Goal: Information Seeking & Learning: Learn about a topic

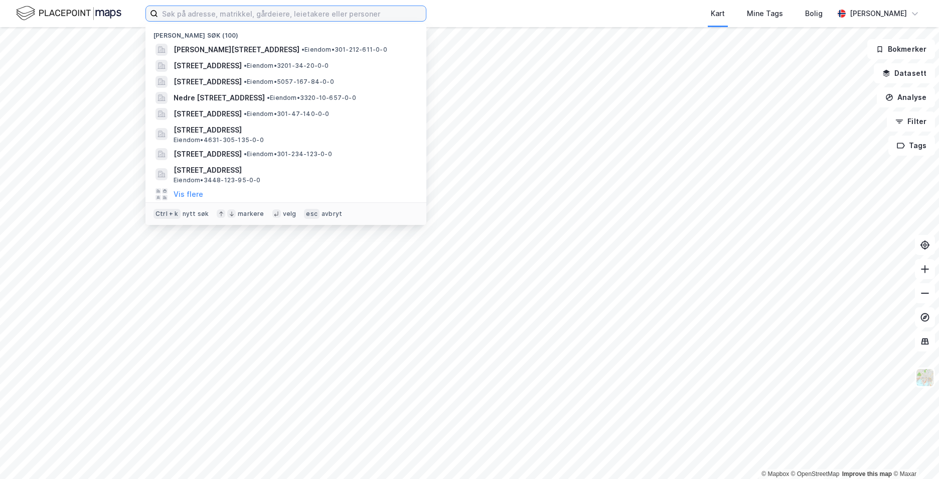
click at [243, 13] on input at bounding box center [292, 13] width 268 height 15
paste input "[STREET_ADDRESS] Son"
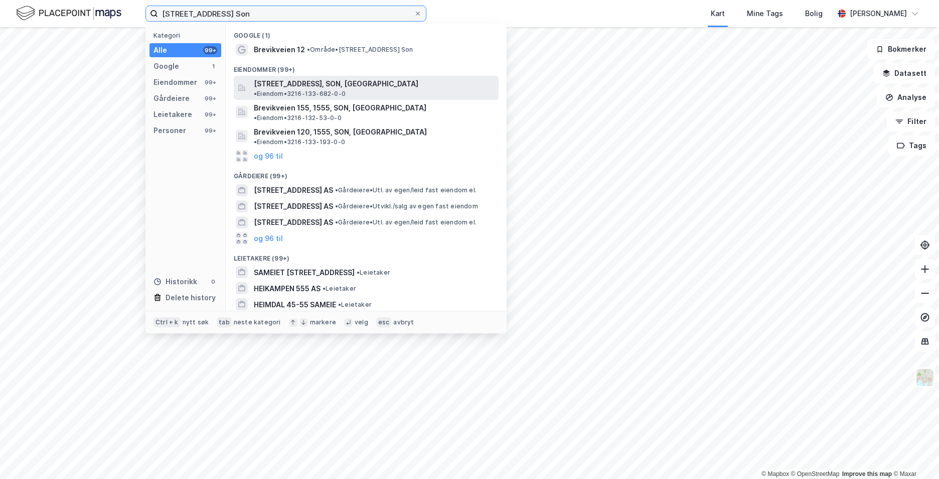
type input "[STREET_ADDRESS] Son"
click at [297, 83] on span "[STREET_ADDRESS], SON, [GEOGRAPHIC_DATA]" at bounding box center [336, 84] width 165 height 12
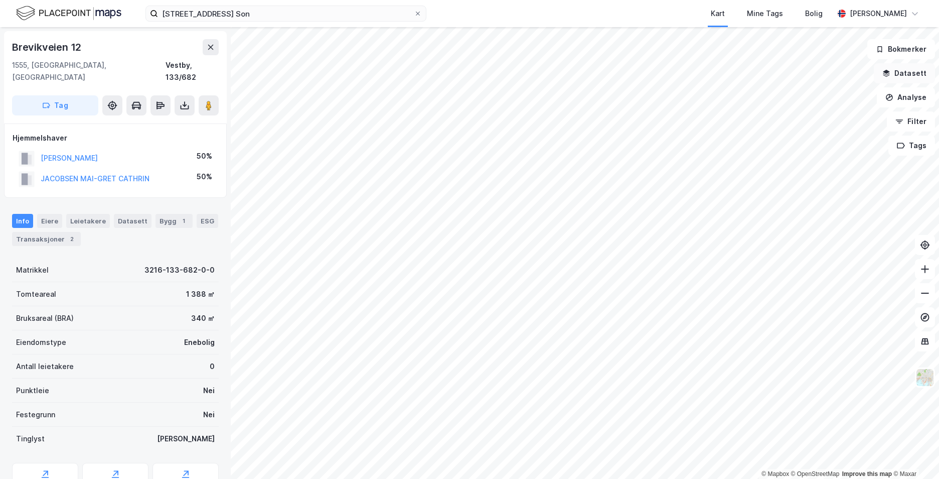
click at [895, 72] on button "Datasett" at bounding box center [904, 73] width 61 height 20
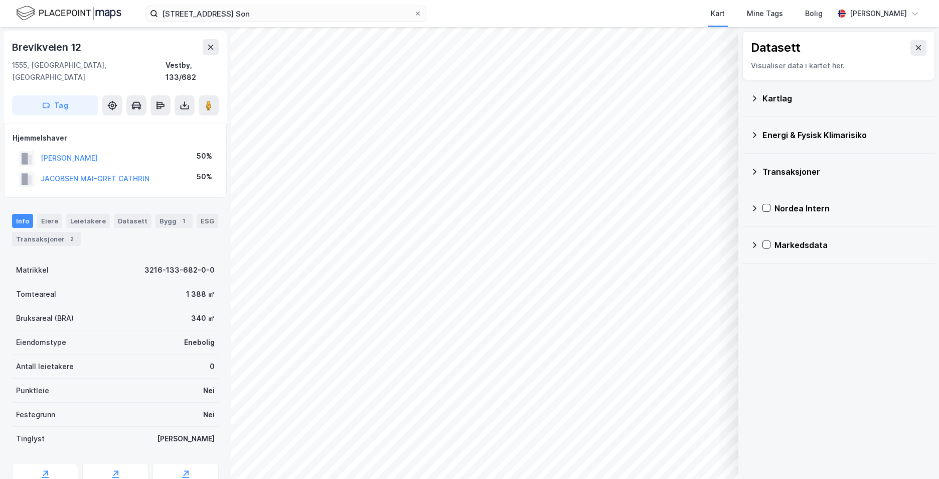
click at [757, 96] on icon at bounding box center [755, 98] width 8 height 8
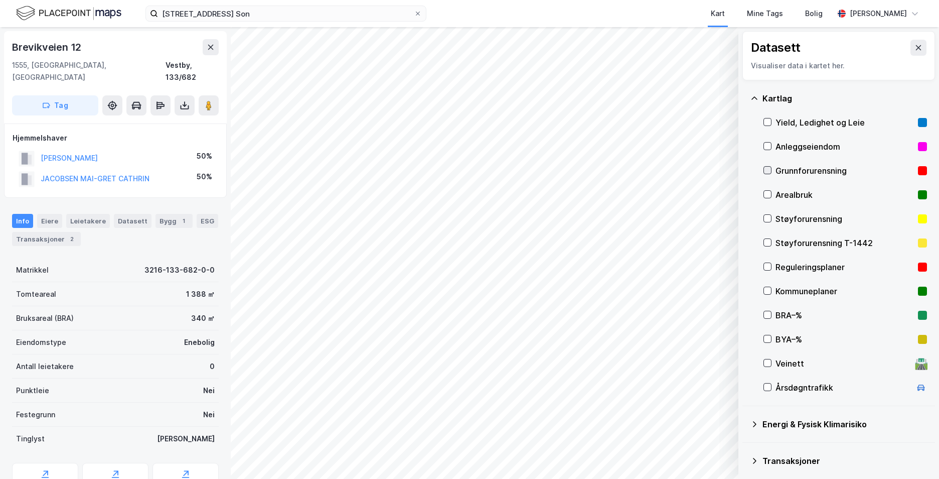
click at [768, 171] on icon at bounding box center [768, 171] width 6 height 4
click at [755, 96] on icon at bounding box center [755, 98] width 8 height 8
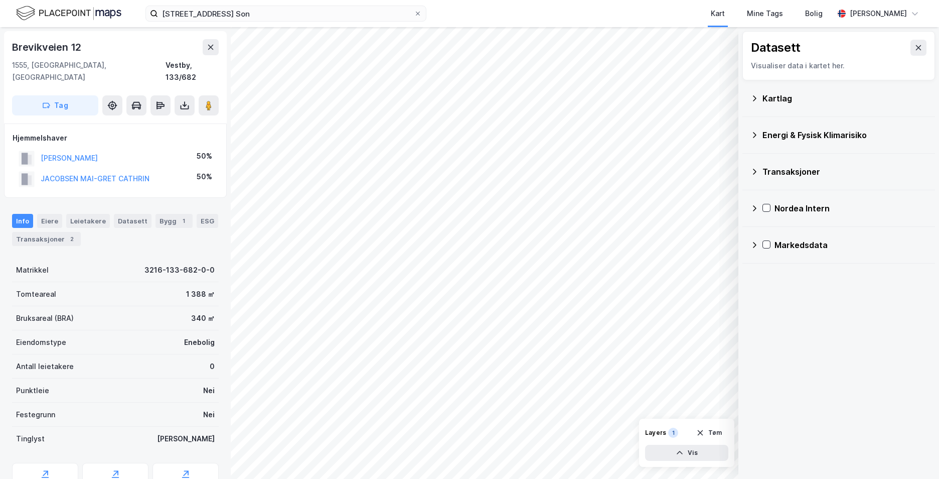
click at [756, 132] on icon at bounding box center [755, 135] width 8 height 8
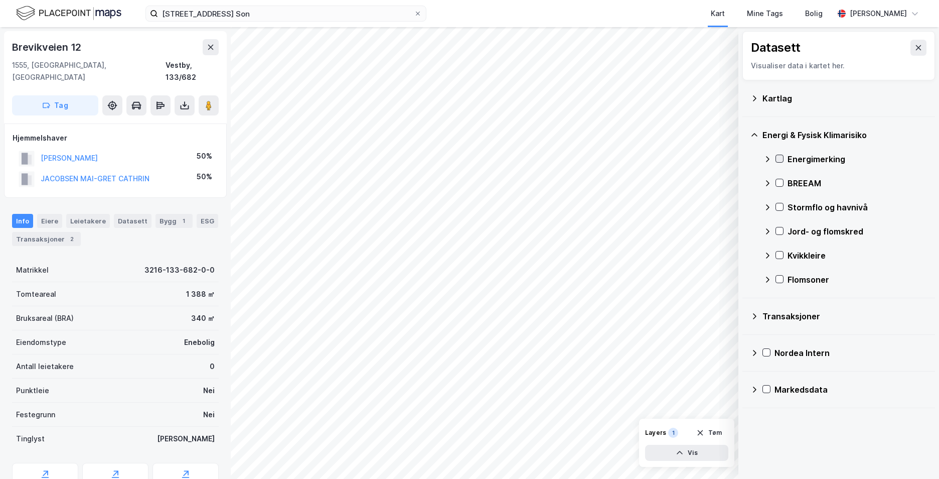
click at [779, 158] on icon at bounding box center [779, 158] width 7 height 7
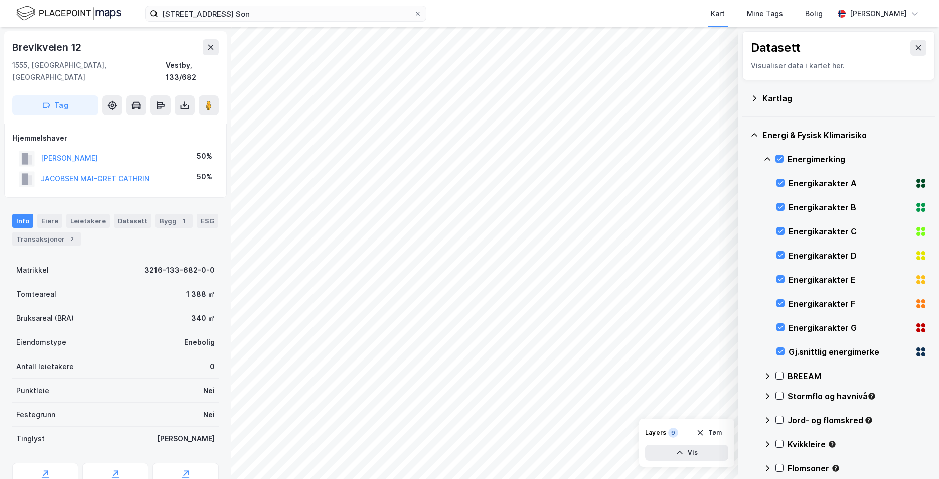
click at [769, 156] on icon at bounding box center [768, 159] width 8 height 8
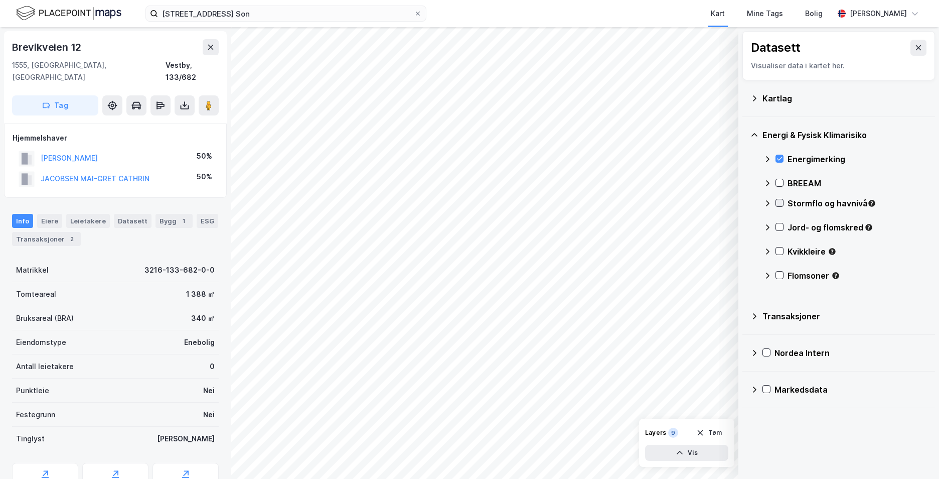
click at [779, 204] on icon at bounding box center [780, 203] width 6 height 4
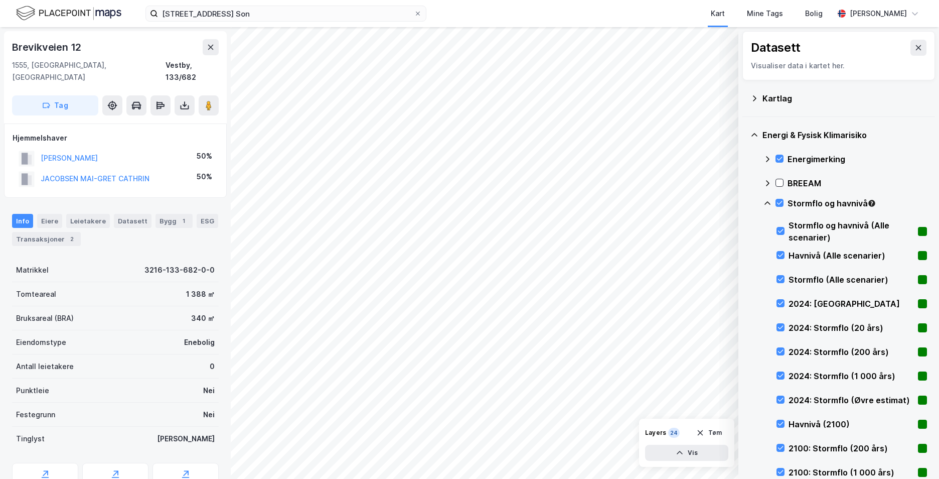
click at [767, 201] on icon at bounding box center [768, 203] width 8 height 8
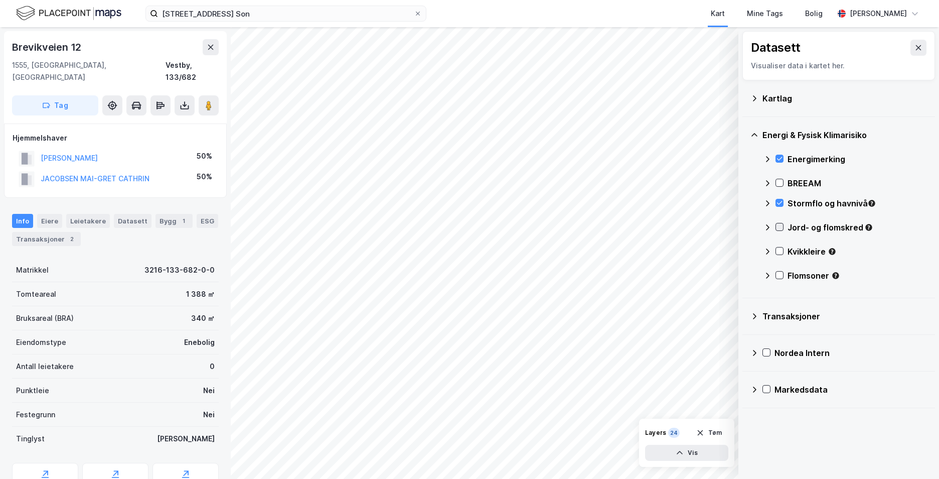
click at [782, 225] on icon at bounding box center [779, 226] width 7 height 7
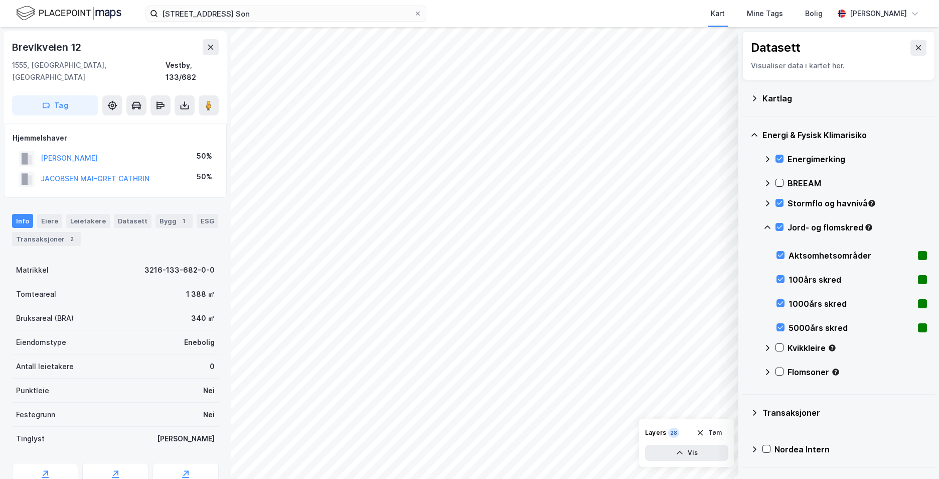
click at [767, 225] on icon at bounding box center [768, 227] width 8 height 8
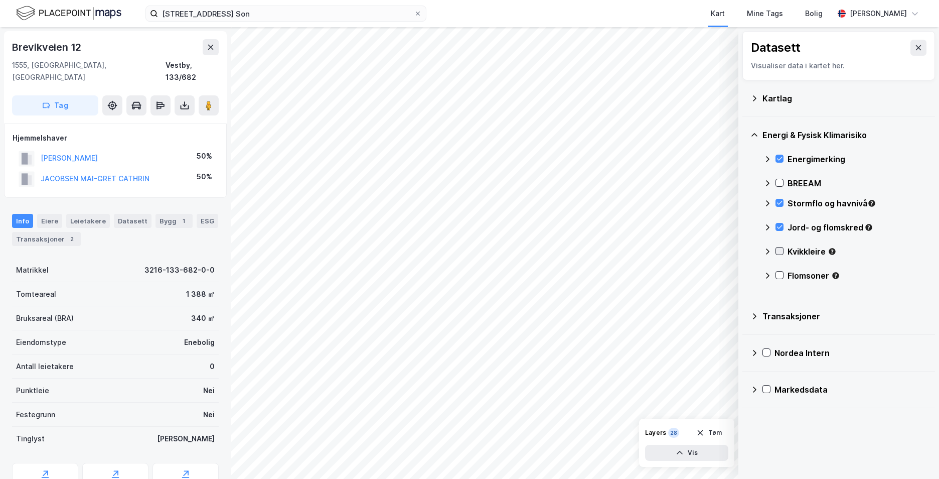
click at [783, 248] on icon at bounding box center [779, 250] width 7 height 7
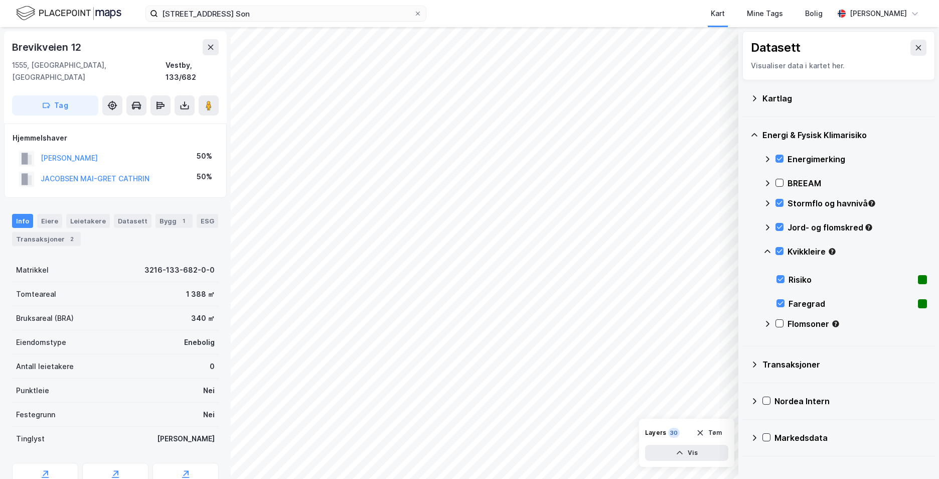
click at [768, 250] on icon at bounding box center [768, 251] width 6 height 4
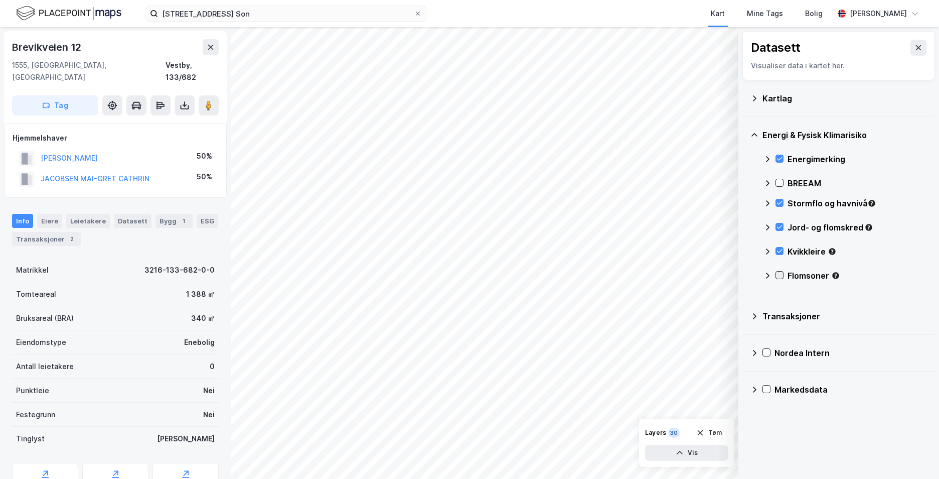
click at [781, 274] on icon at bounding box center [780, 275] width 6 height 4
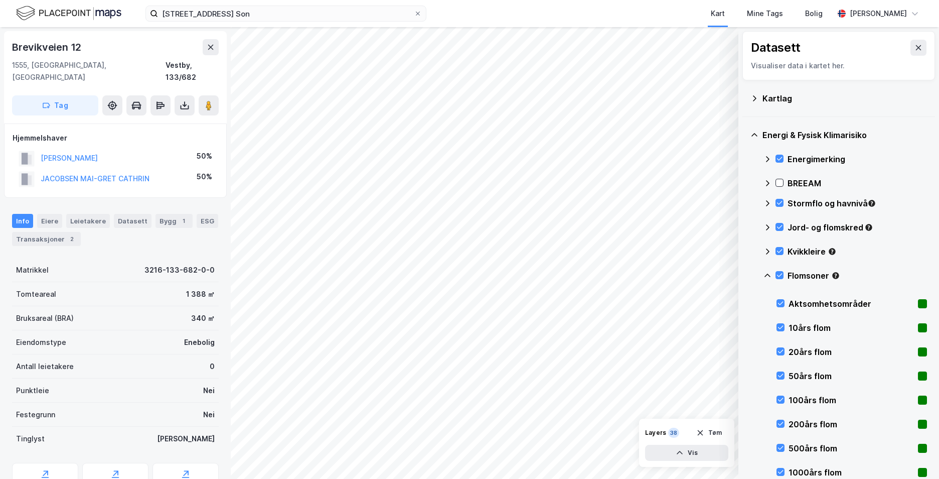
click at [767, 273] on icon at bounding box center [768, 275] width 8 height 8
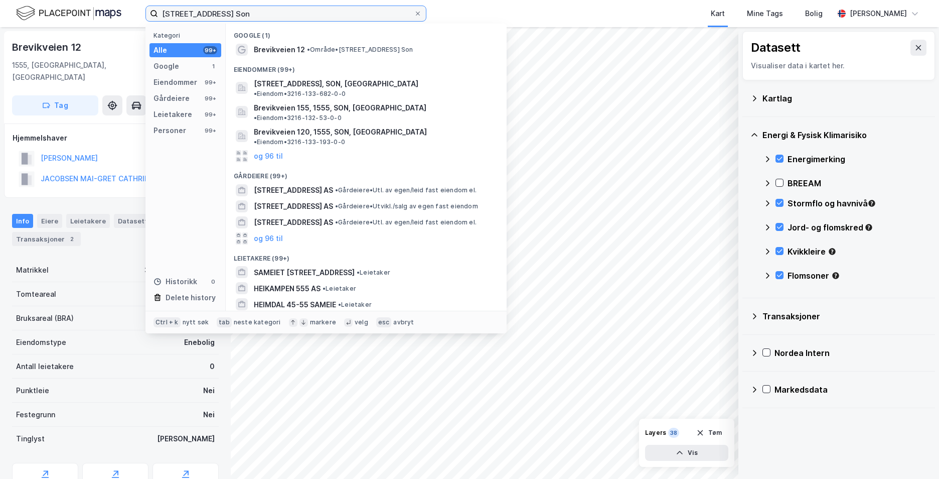
drag, startPoint x: 310, startPoint y: 19, endPoint x: 121, endPoint y: 12, distance: 188.3
click at [121, 12] on div "[STREET_ADDRESS], 1555 Son Kategori Alle 99+ Google 1 Eiendommer 99+ Gårdeiere …" at bounding box center [469, 13] width 939 height 27
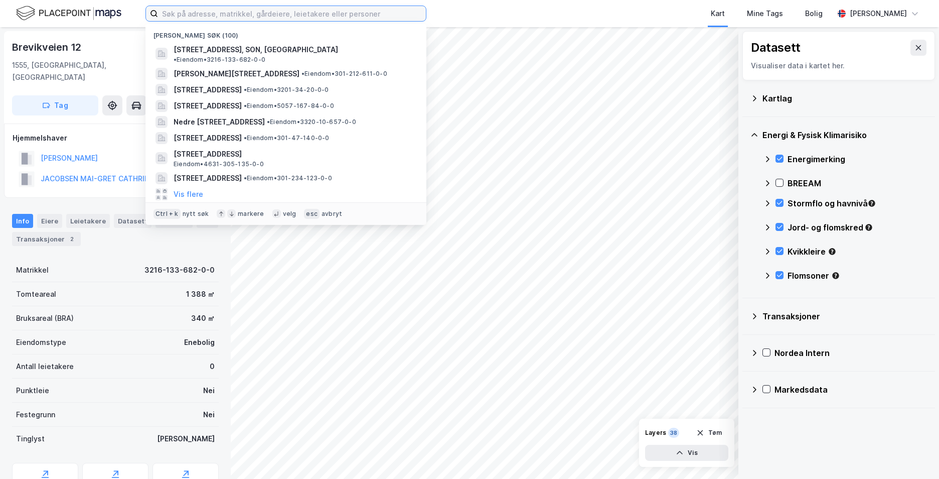
paste input "[STREET_ADDRESS]"
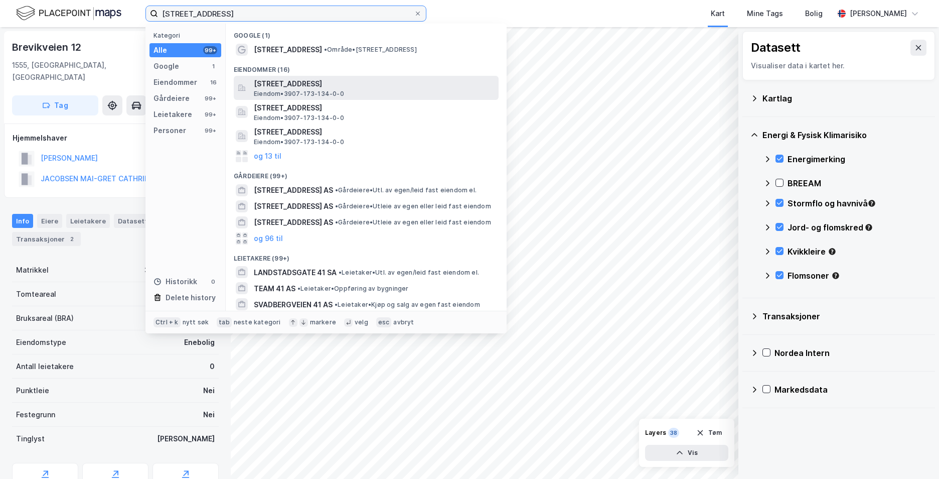
type input "[STREET_ADDRESS]"
click at [293, 83] on span "[STREET_ADDRESS]" at bounding box center [374, 84] width 241 height 12
